Goal: Task Accomplishment & Management: Use online tool/utility

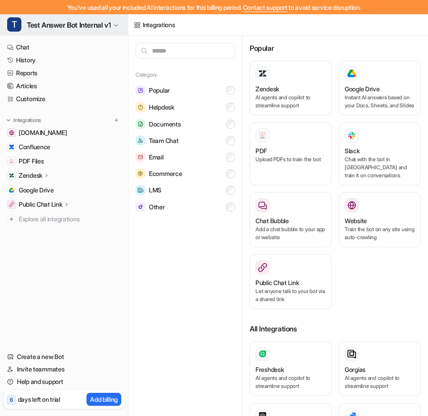
click at [54, 31] on button "T Test Answer Bot Internal v1" at bounding box center [64, 24] width 128 height 21
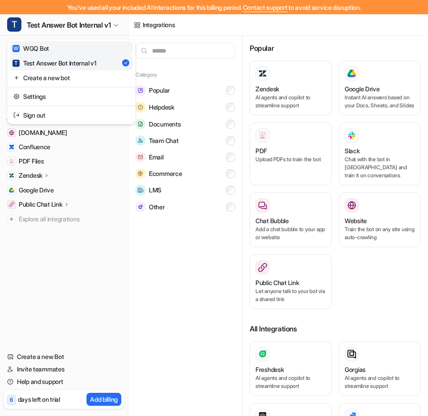
click at [54, 47] on link "W WGQ Bot" at bounding box center [71, 48] width 123 height 15
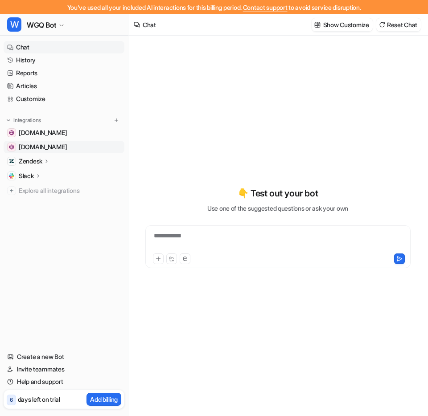
type textarea "**********"
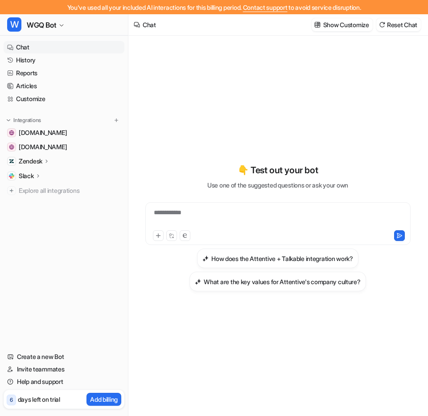
click at [55, 162] on div "Zendesk" at bounding box center [64, 161] width 121 height 12
click at [49, 161] on icon at bounding box center [46, 161] width 7 height 6
click at [49, 161] on icon at bounding box center [47, 161] width 6 height 7
click at [49, 161] on icon at bounding box center [46, 161] width 7 height 6
click at [43, 175] on div "Slack" at bounding box center [64, 176] width 121 height 12
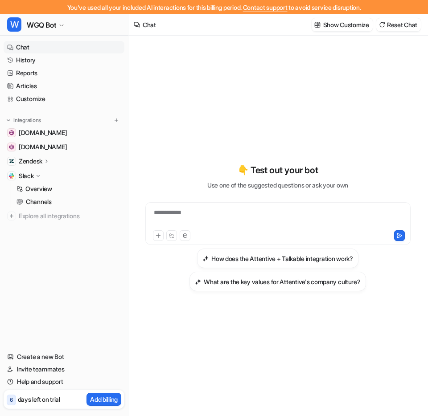
click at [42, 176] on div "Slack" at bounding box center [64, 176] width 121 height 12
click at [46, 99] on link "Customize" at bounding box center [64, 99] width 121 height 12
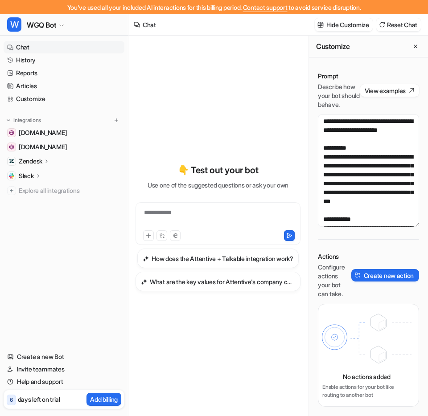
scroll to position [21, 0]
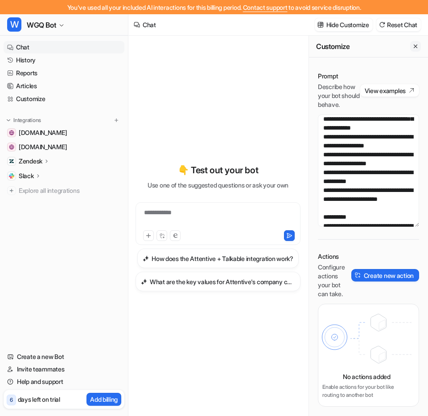
click at [413, 48] on icon "Close flyout" at bounding box center [415, 46] width 6 height 6
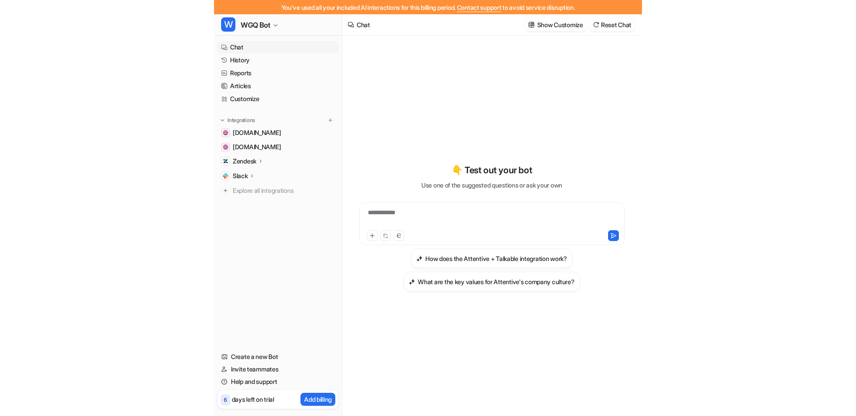
scroll to position [65, 0]
